Goal: Information Seeking & Learning: Learn about a topic

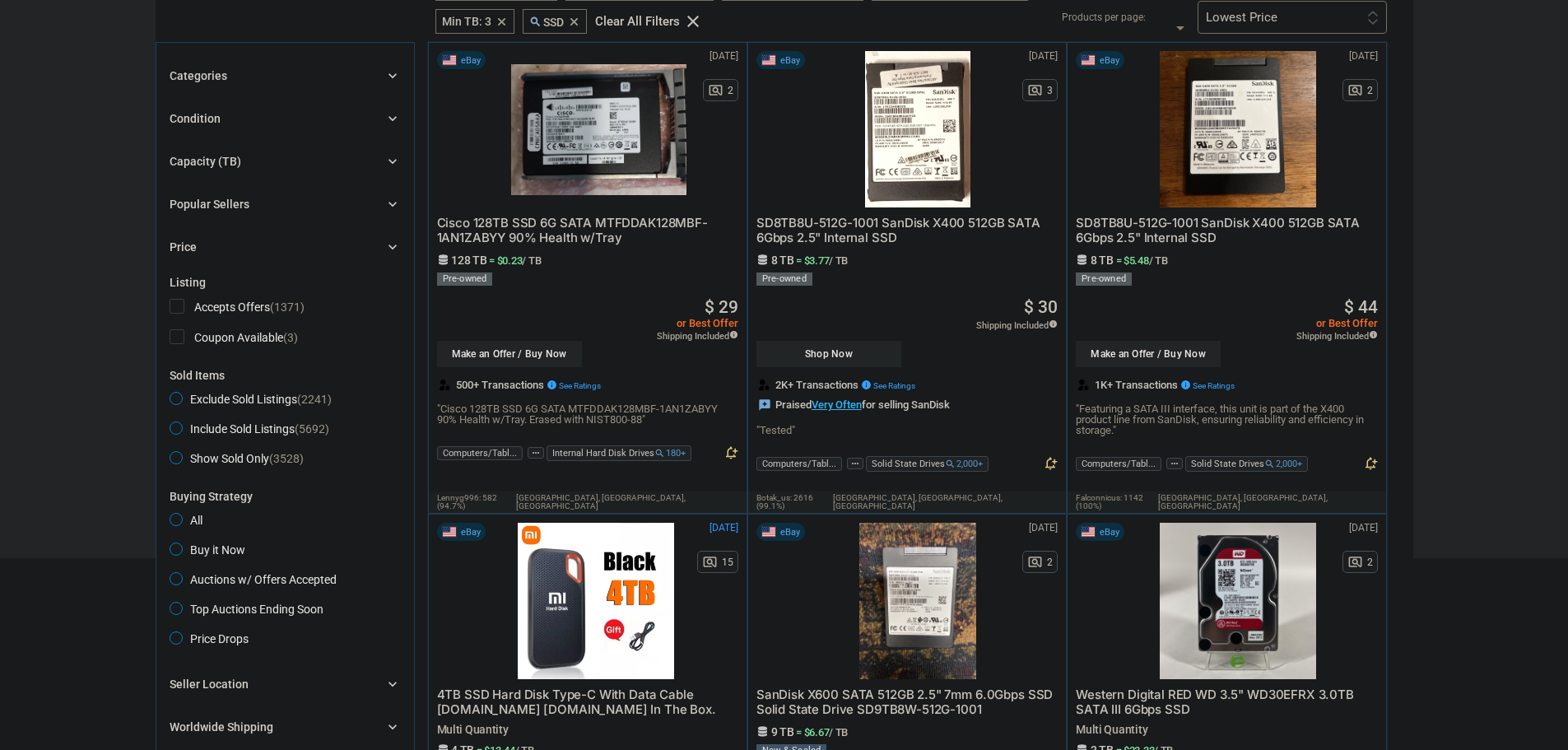
scroll to position [82, 0]
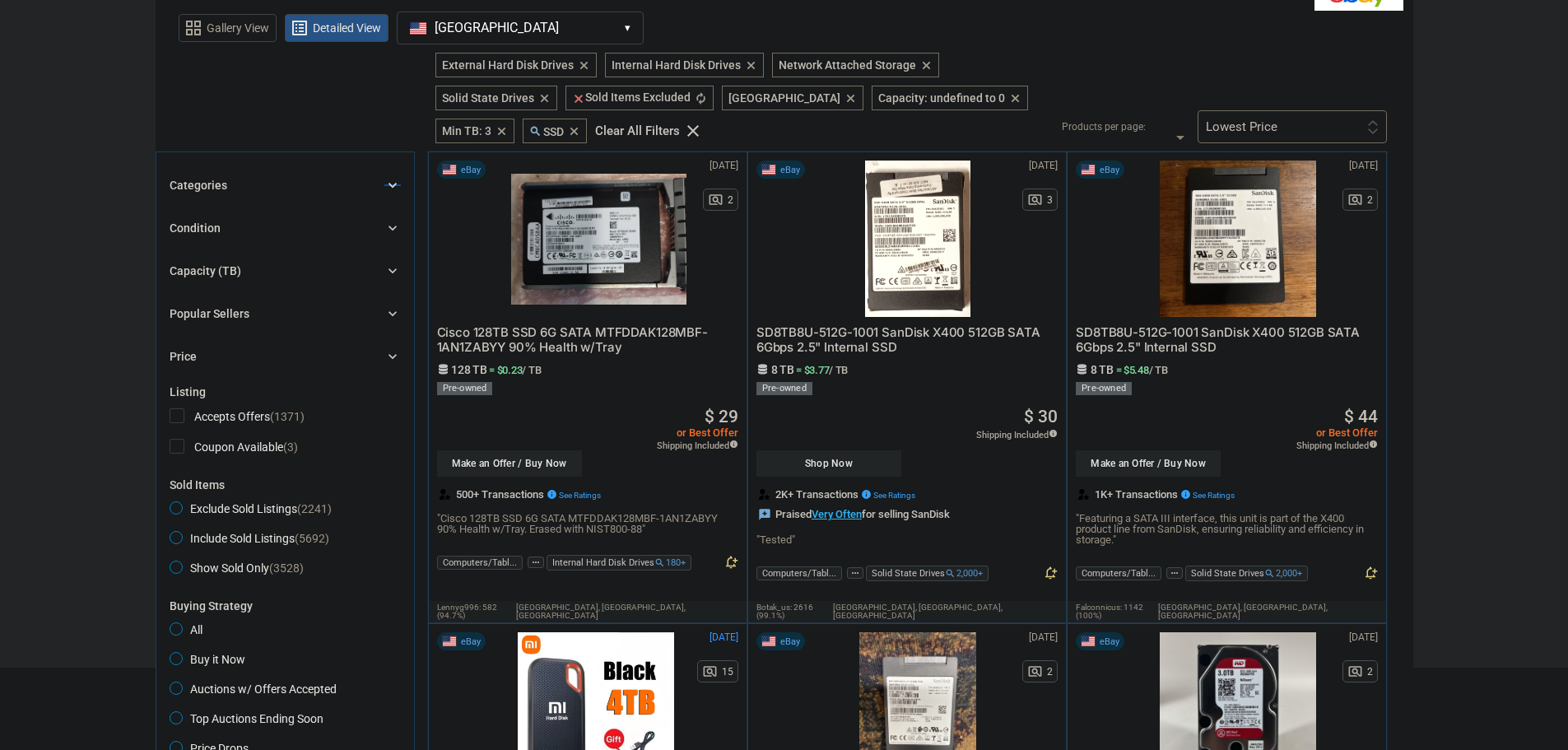
click at [386, 186] on icon "chevron_right" at bounding box center [393, 186] width 17 height 17
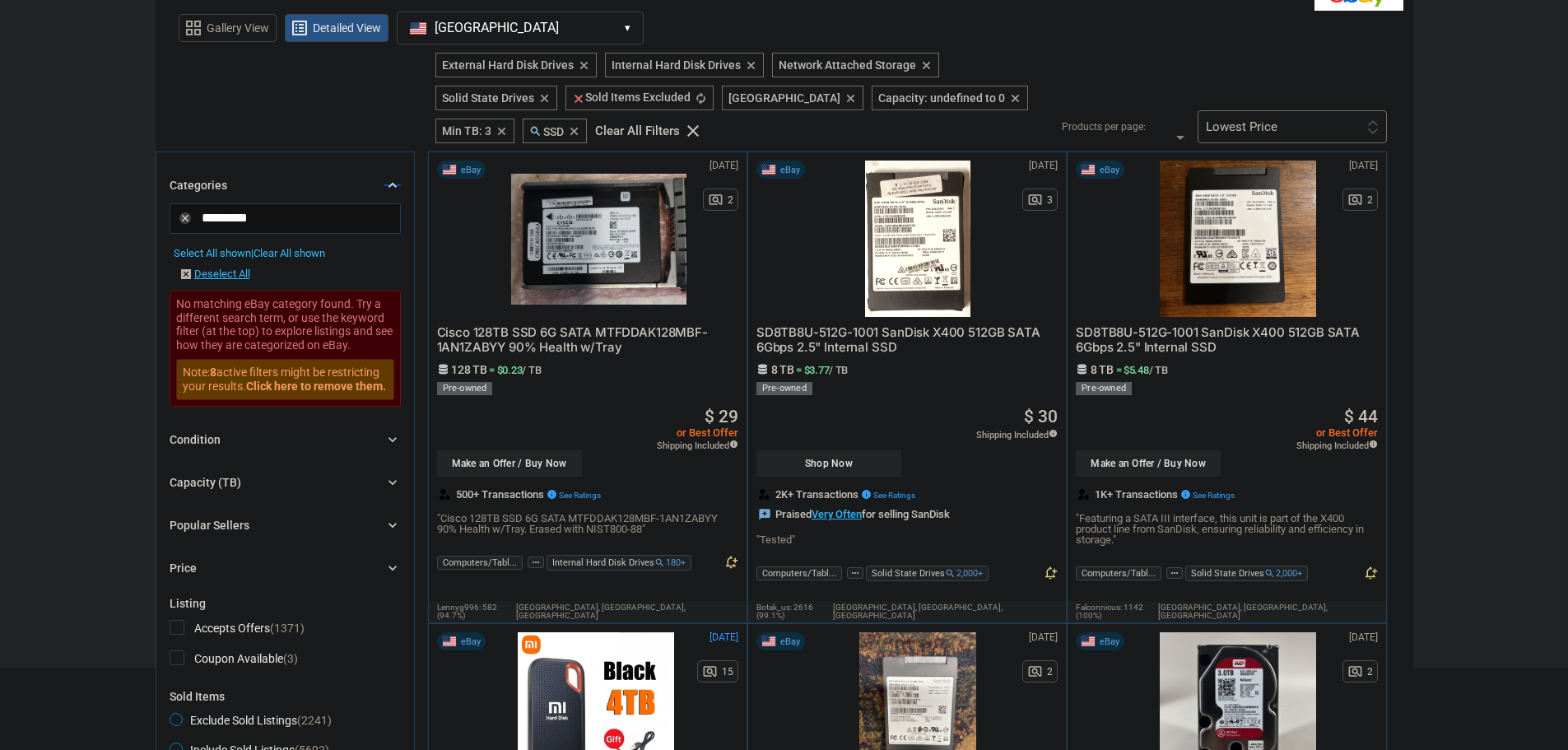
click at [386, 186] on icon "chevron_right" at bounding box center [393, 186] width 17 height 17
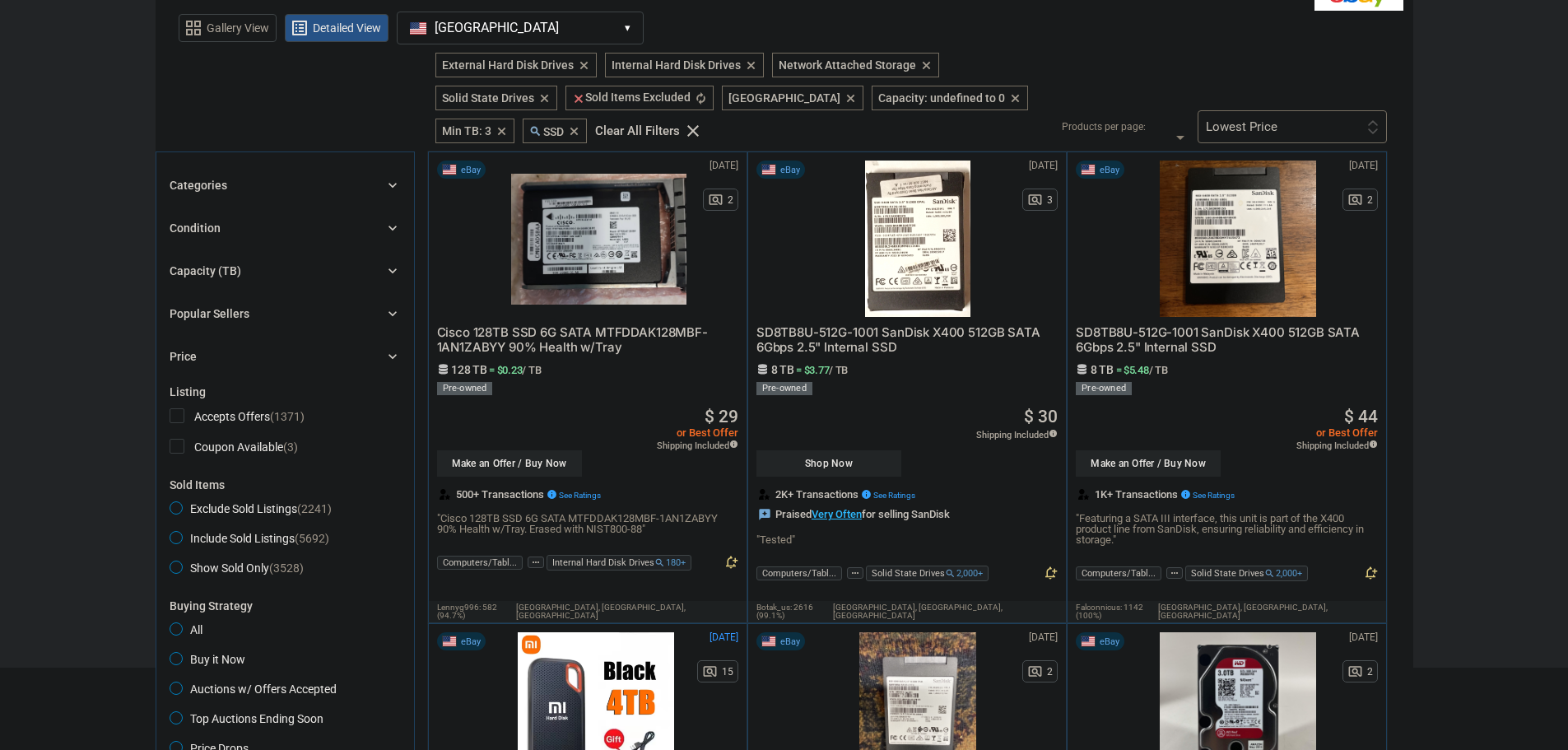
click at [394, 227] on icon "chevron_right" at bounding box center [393, 228] width 17 height 17
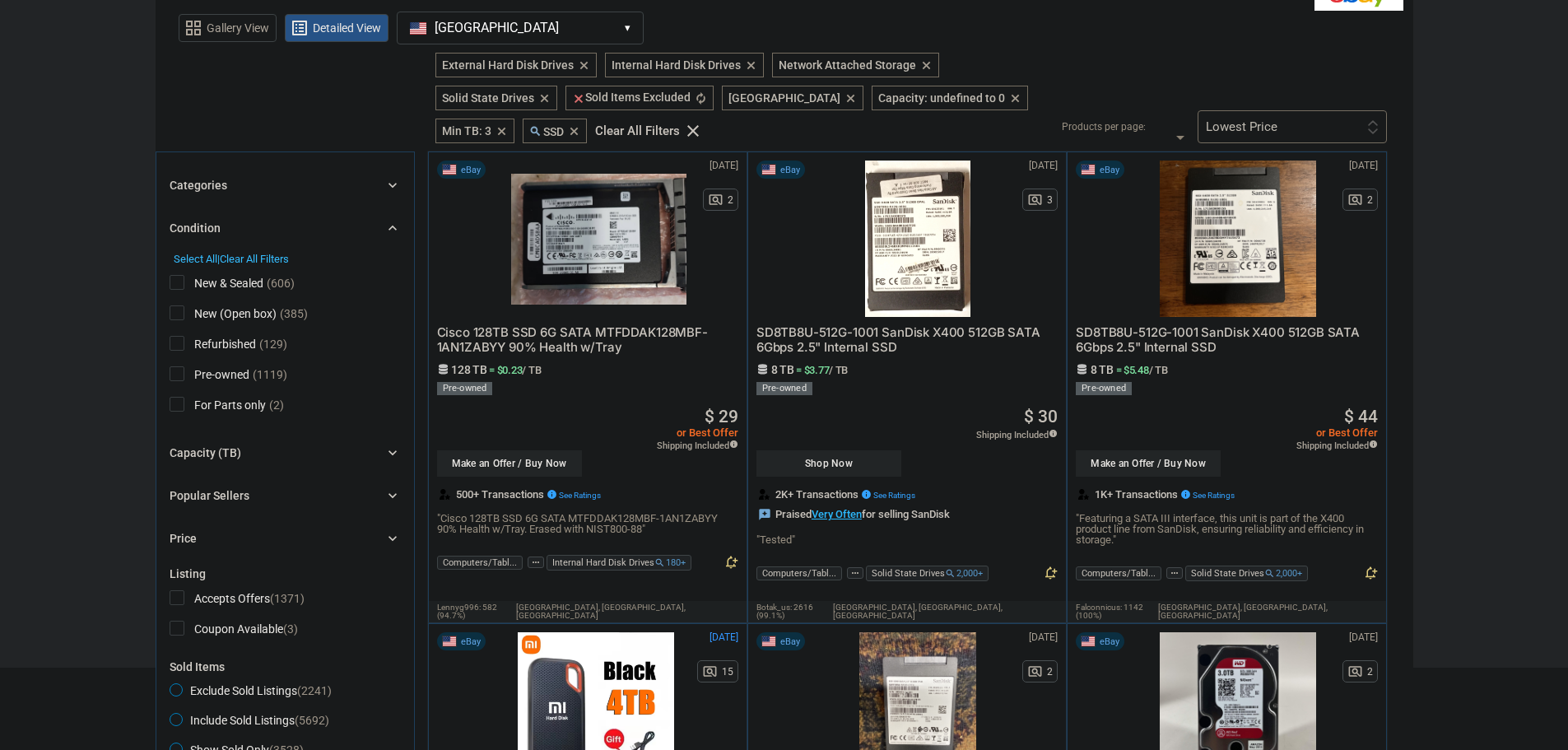
click at [394, 227] on icon "chevron_right" at bounding box center [393, 228] width 17 height 17
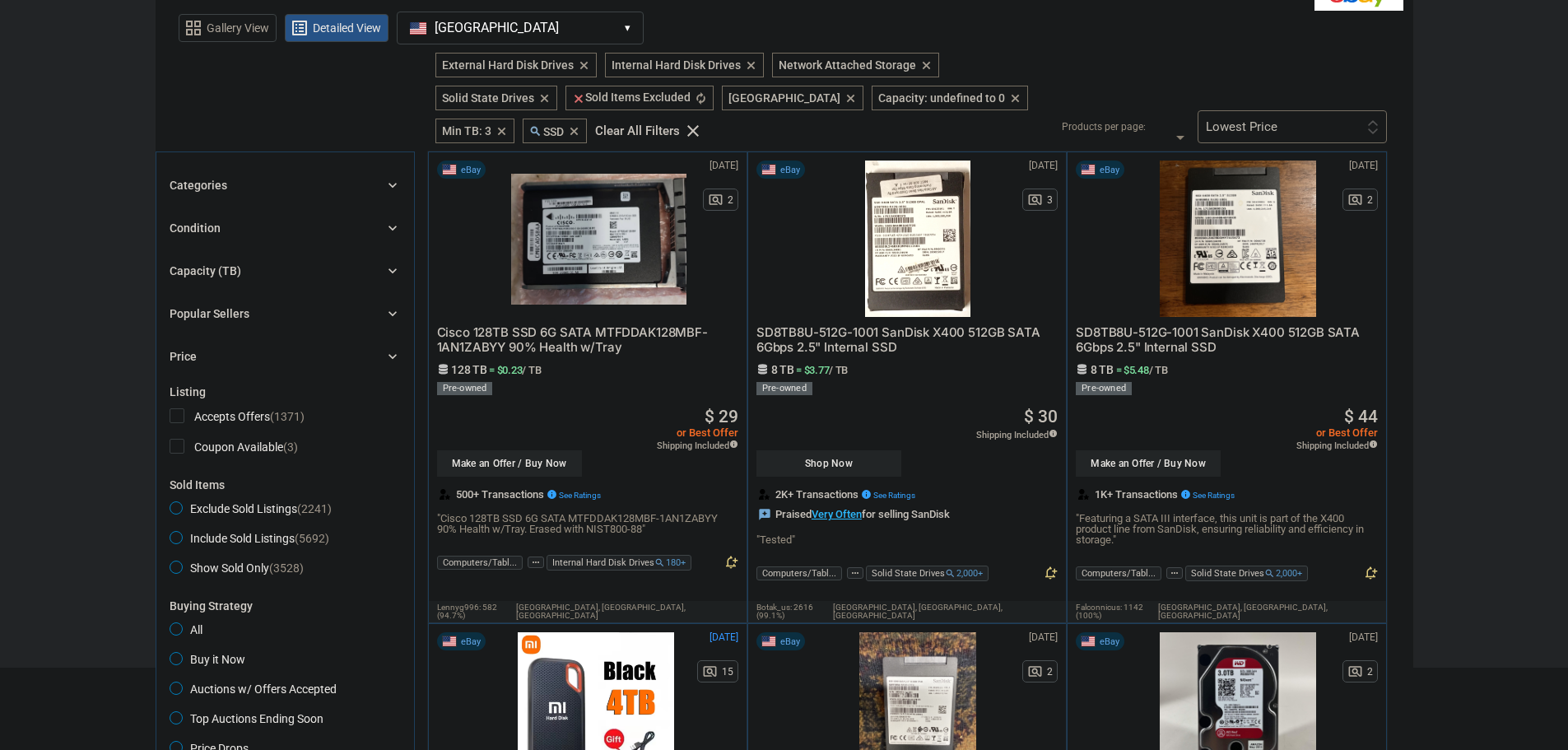
click at [387, 265] on icon "chevron_right" at bounding box center [393, 271] width 17 height 17
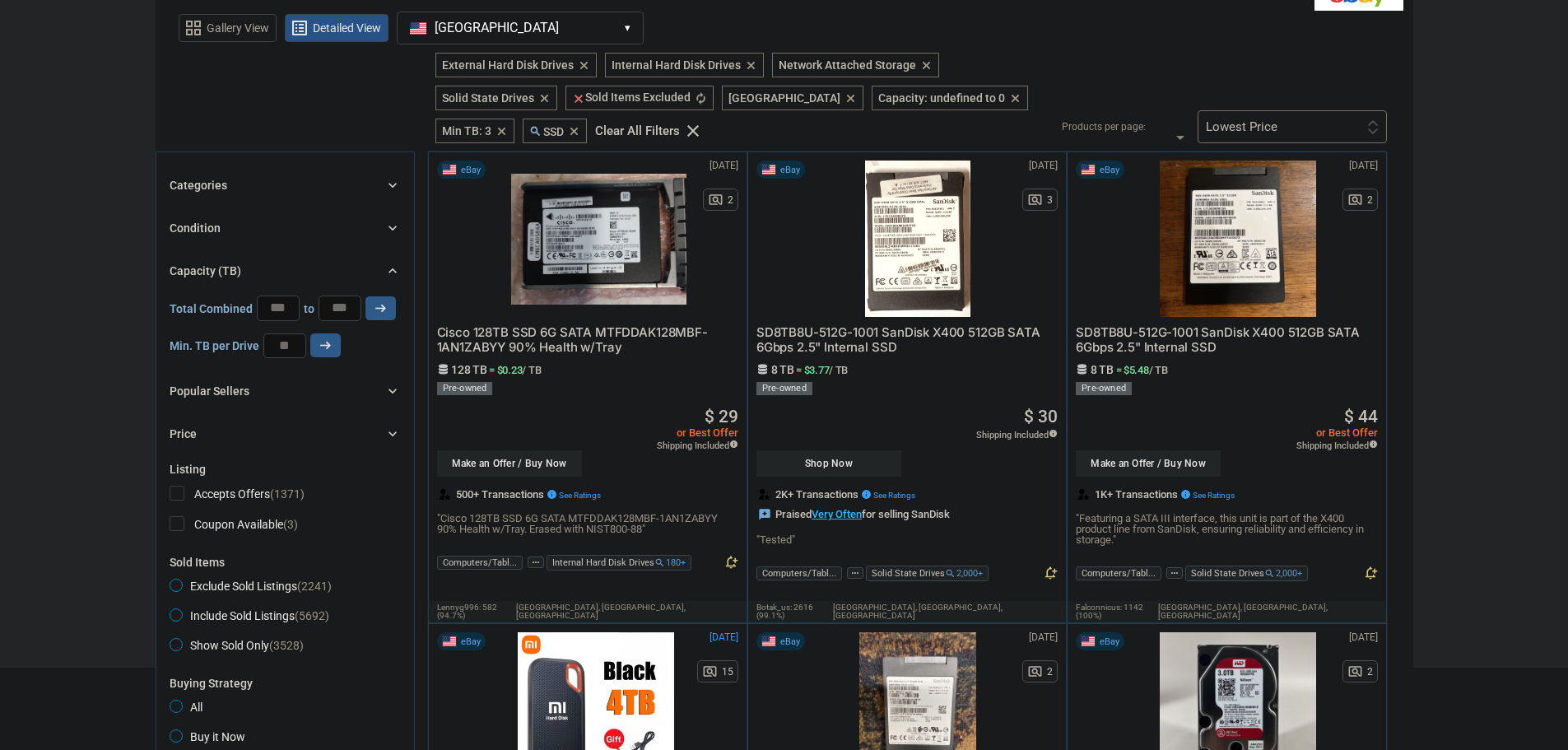
click at [387, 265] on icon "chevron_right" at bounding box center [393, 271] width 17 height 17
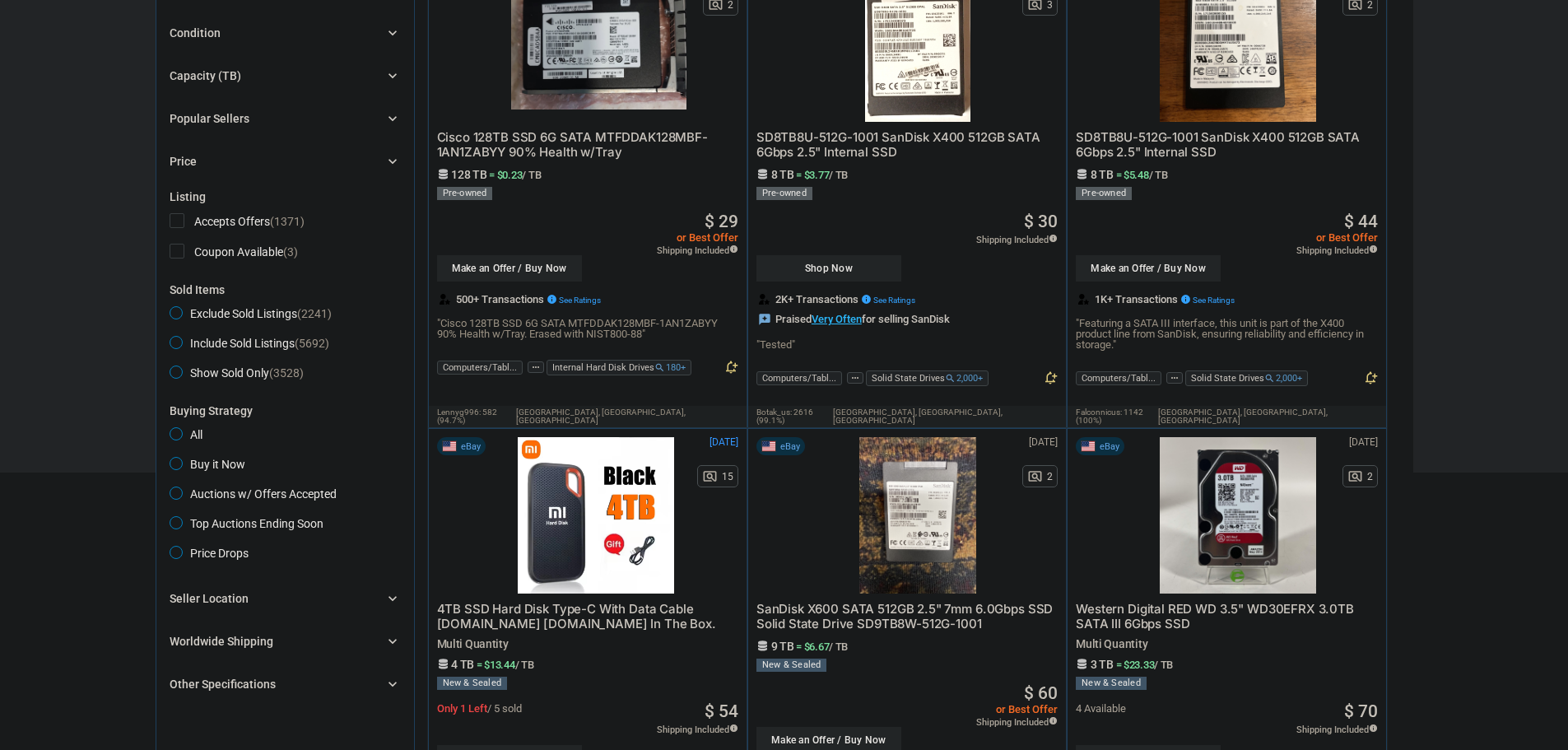
scroll to position [494, 0]
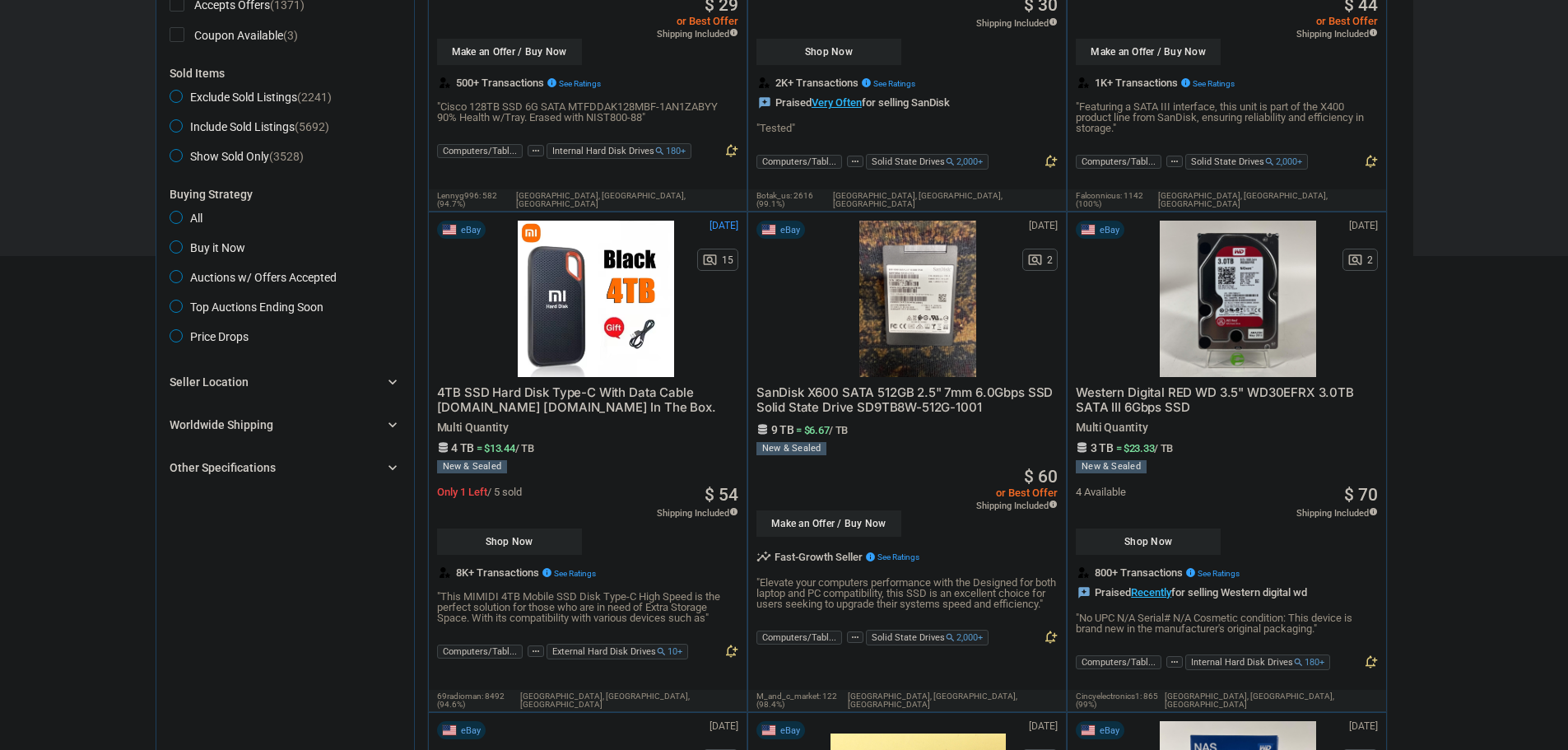
click at [390, 475] on icon "chevron_right" at bounding box center [393, 468] width 17 height 17
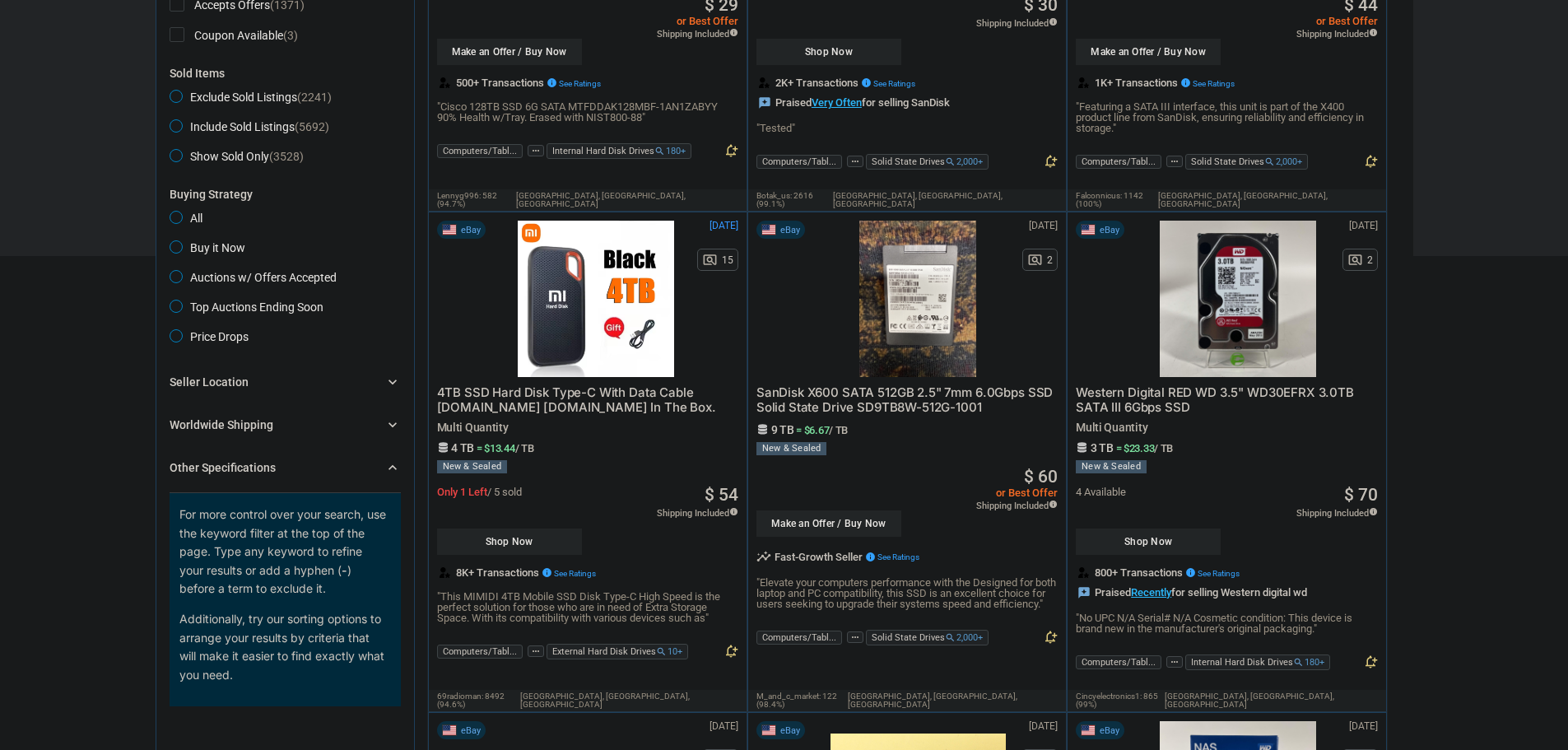
click at [390, 475] on icon "chevron_right" at bounding box center [393, 468] width 17 height 17
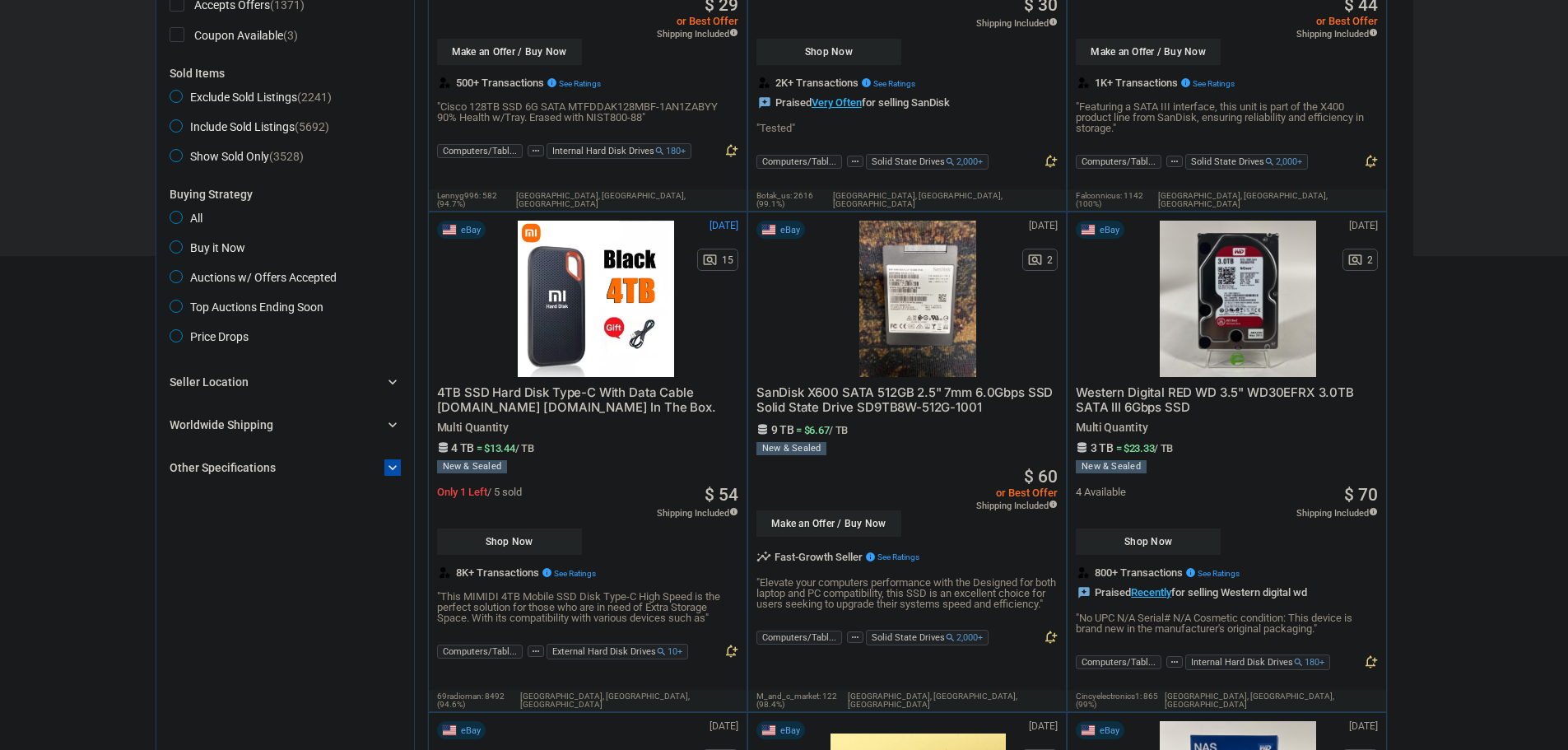
click at [390, 475] on icon "chevron_right" at bounding box center [393, 468] width 17 height 17
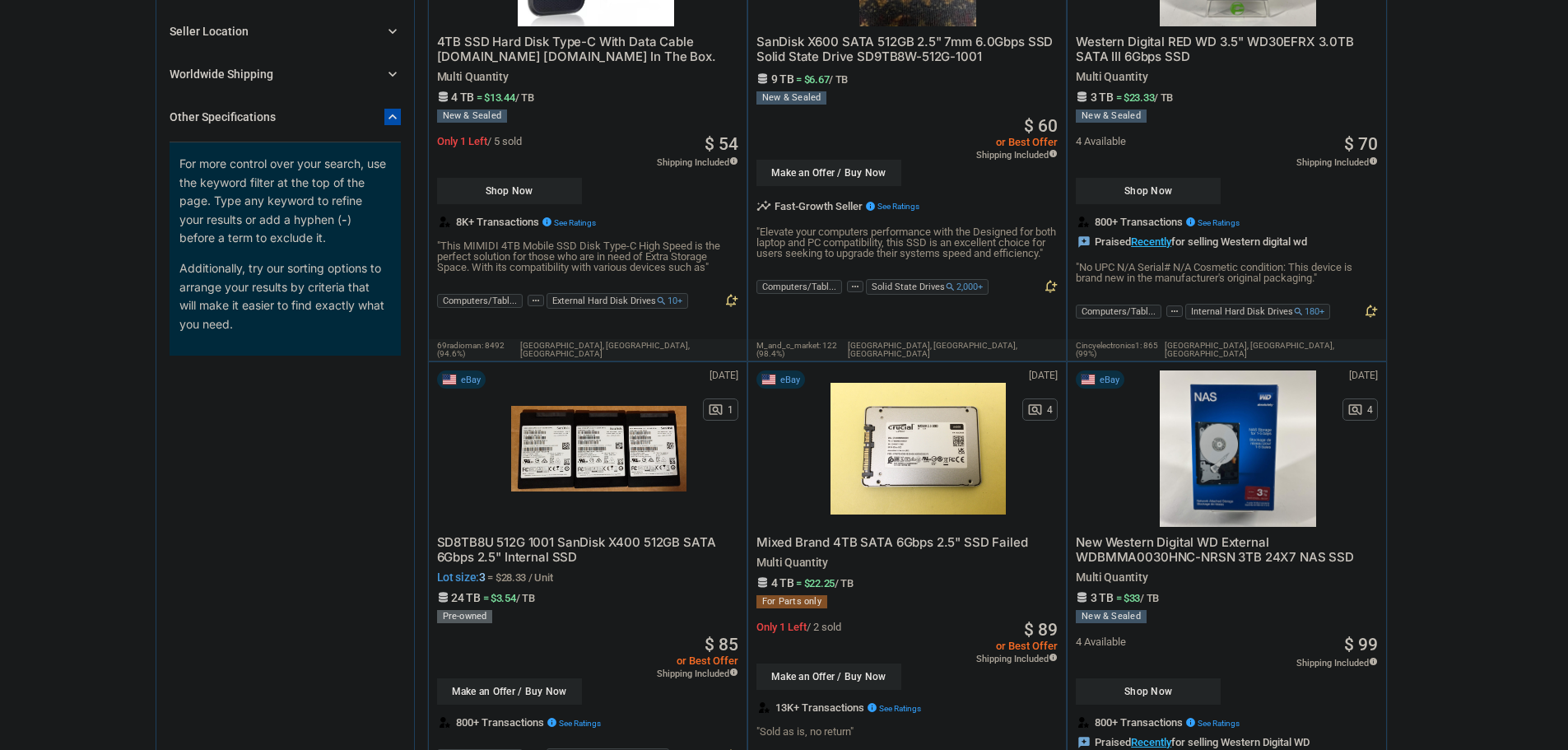
scroll to position [577, 0]
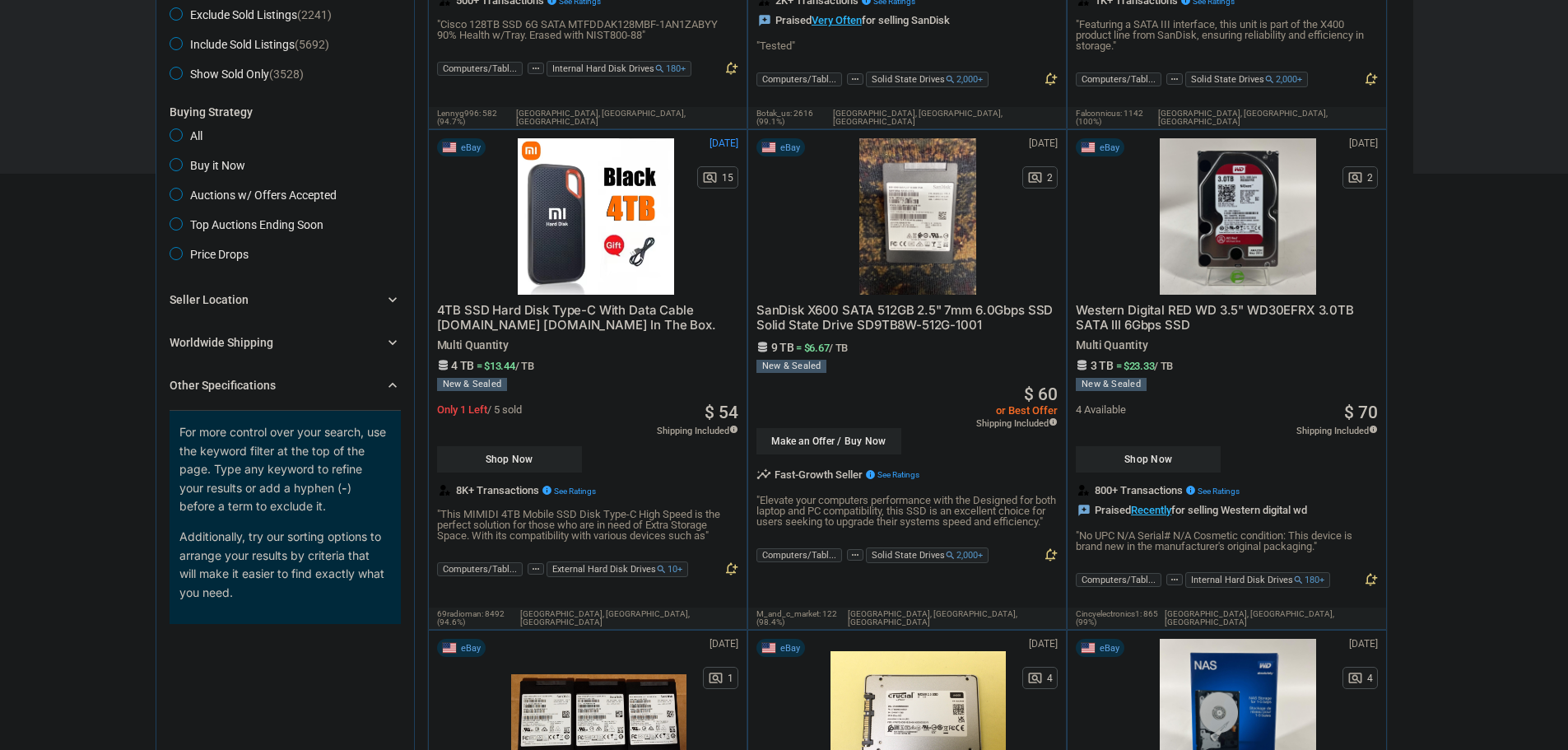
click at [384, 385] on div "chevron_right" at bounding box center [393, 385] width 17 height 17
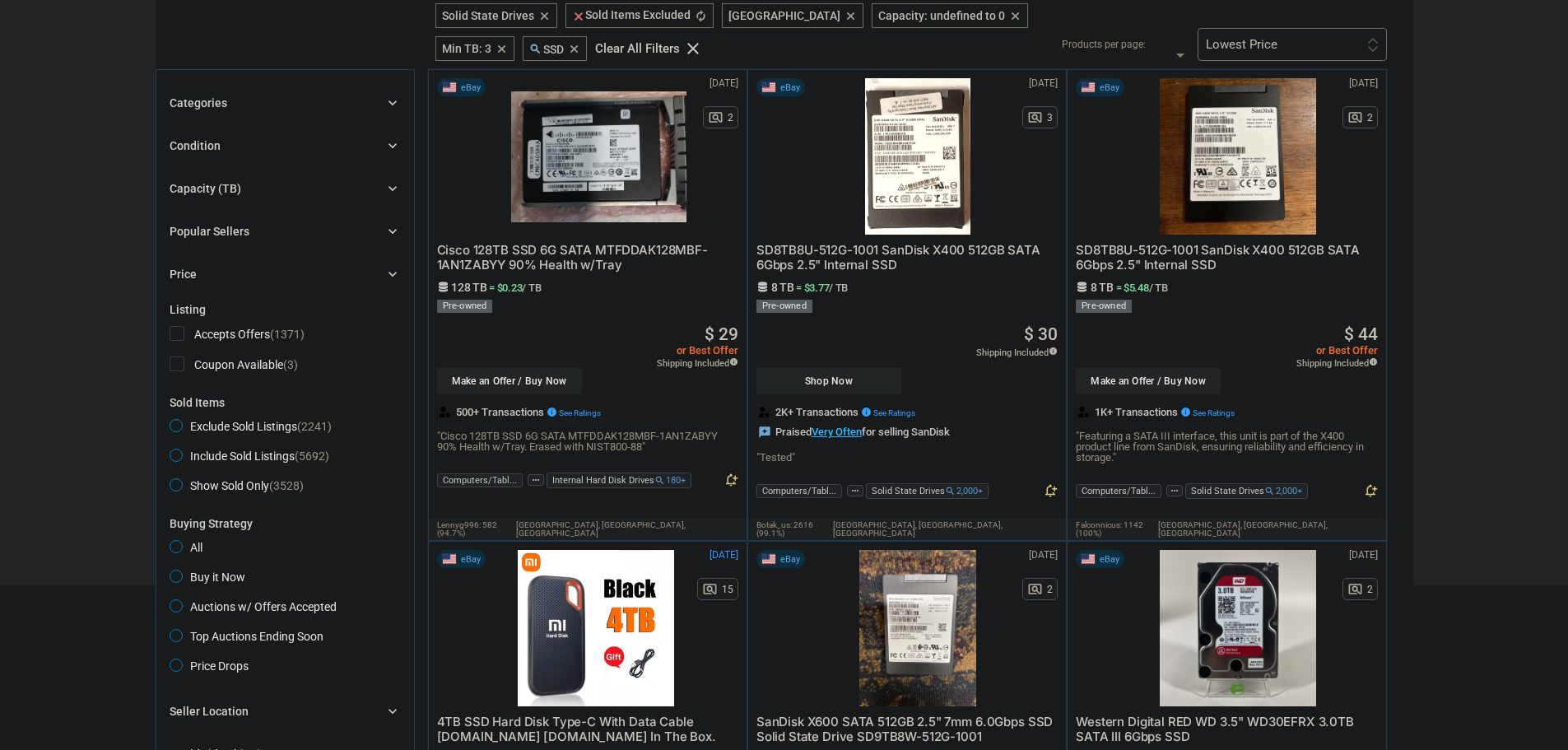
scroll to position [0, 0]
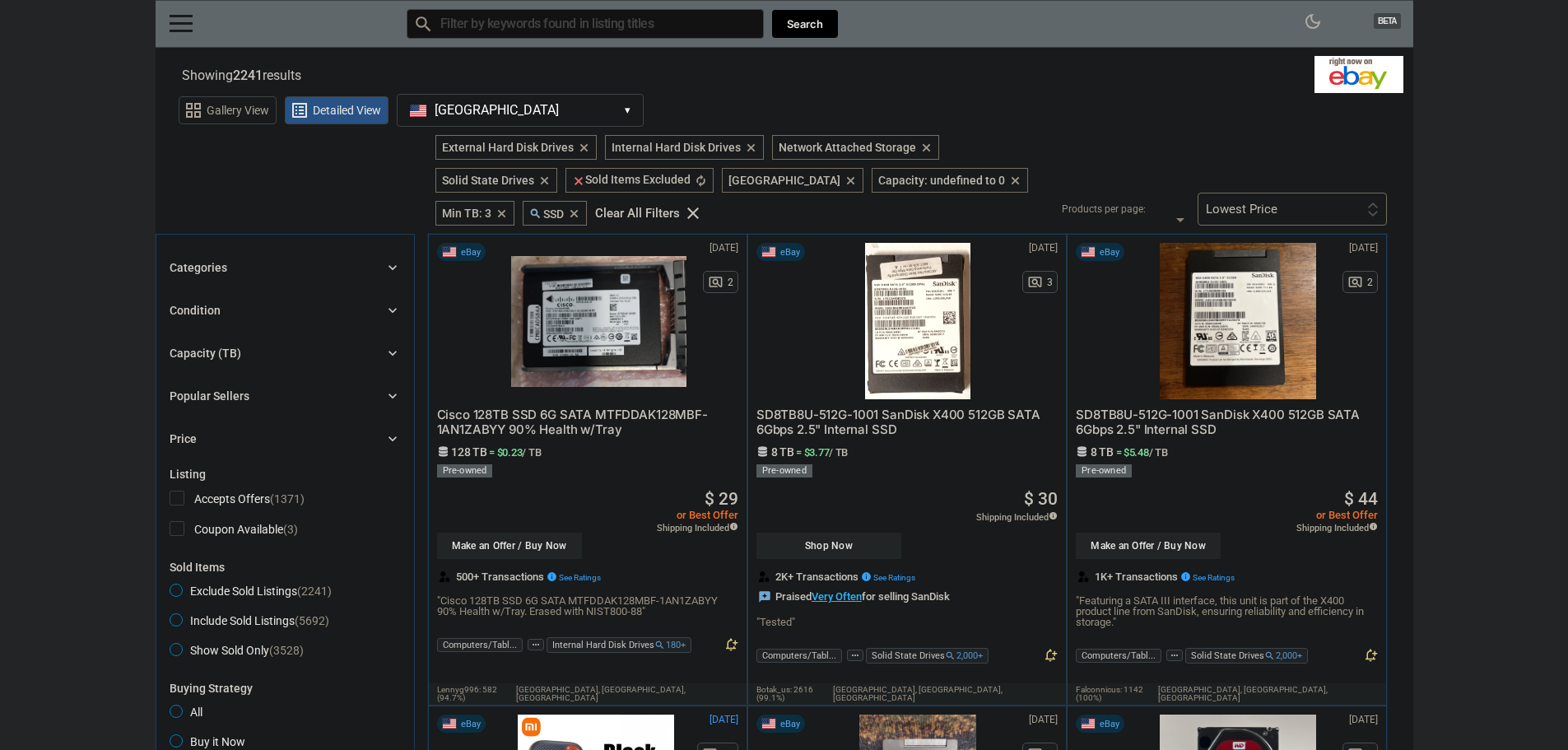
click at [580, 147] on icon "clear" at bounding box center [583, 147] width 12 height 12
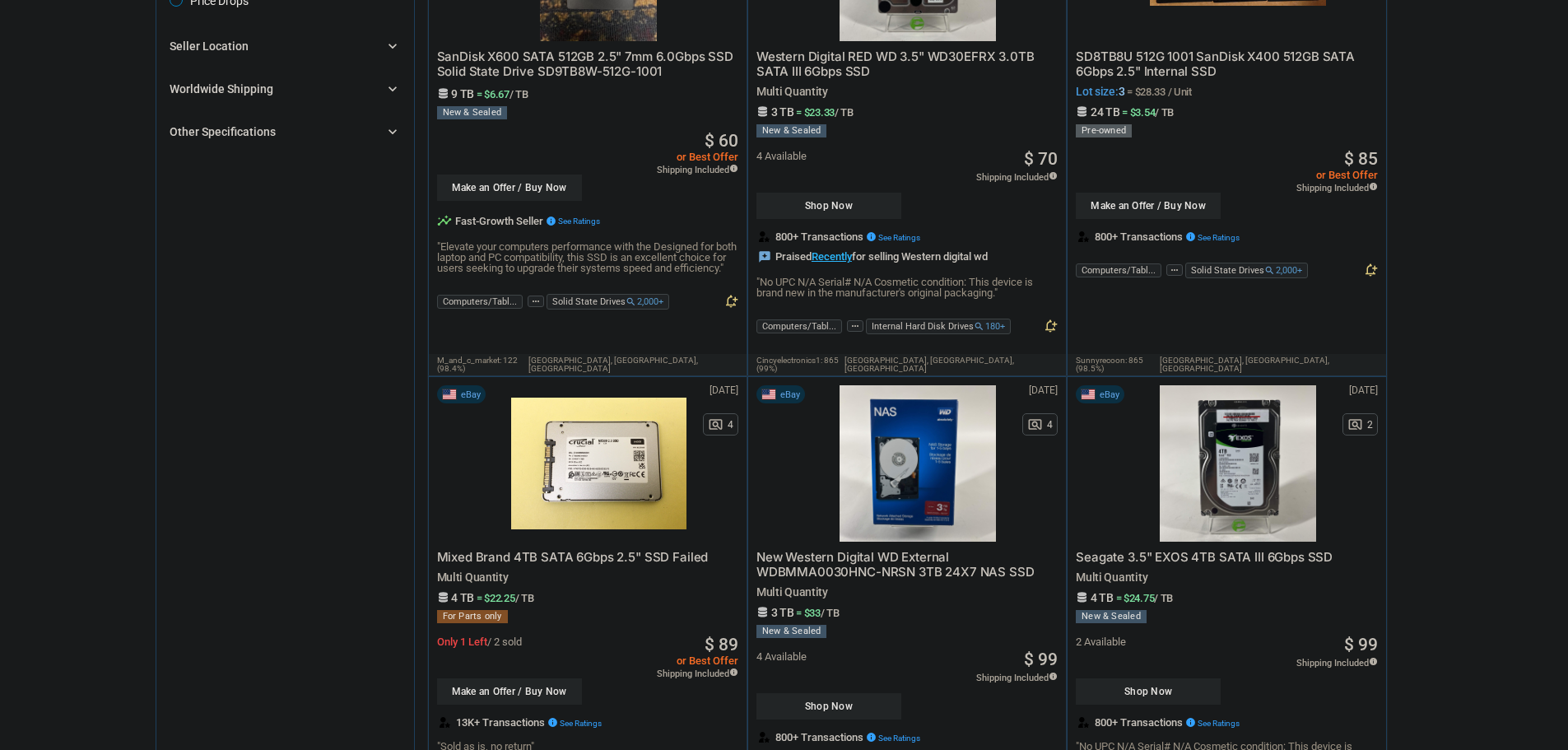
scroll to position [823, 0]
